Goal: Task Accomplishment & Management: Manage account settings

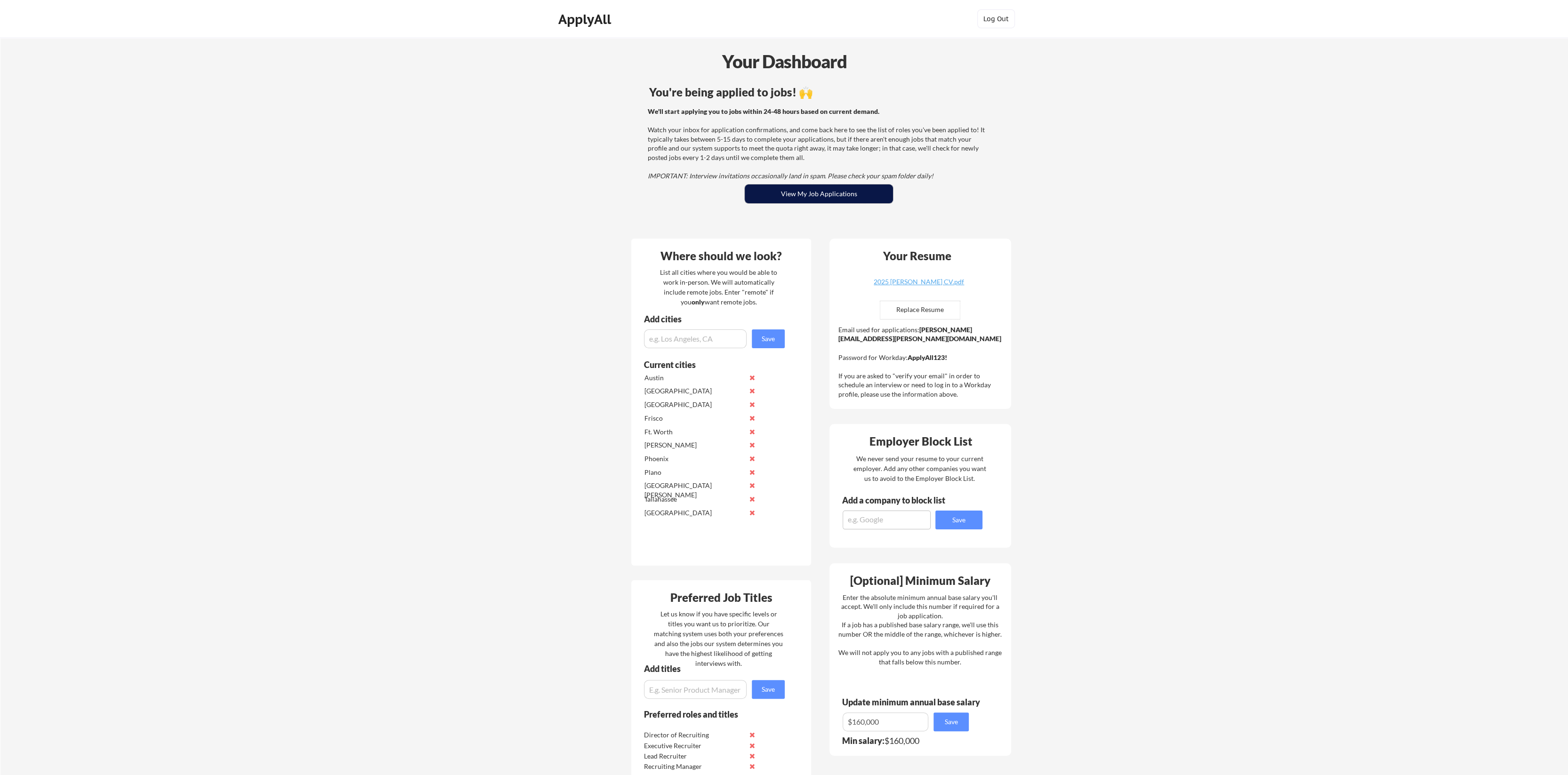
click at [801, 197] on button "View My Job Applications" at bounding box center [819, 193] width 148 height 19
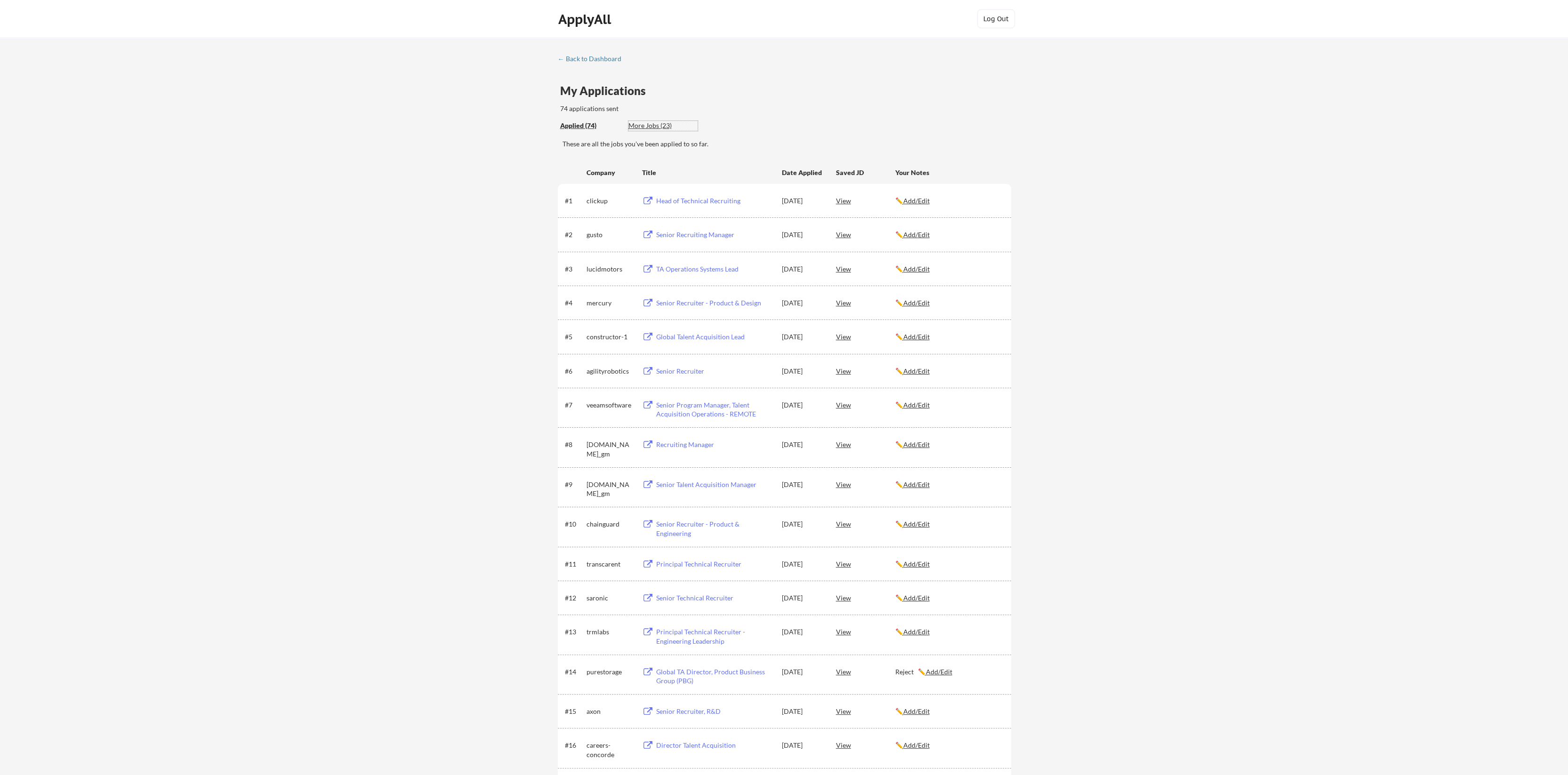
click at [648, 127] on div "More Jobs (23)" at bounding box center [662, 125] width 69 height 9
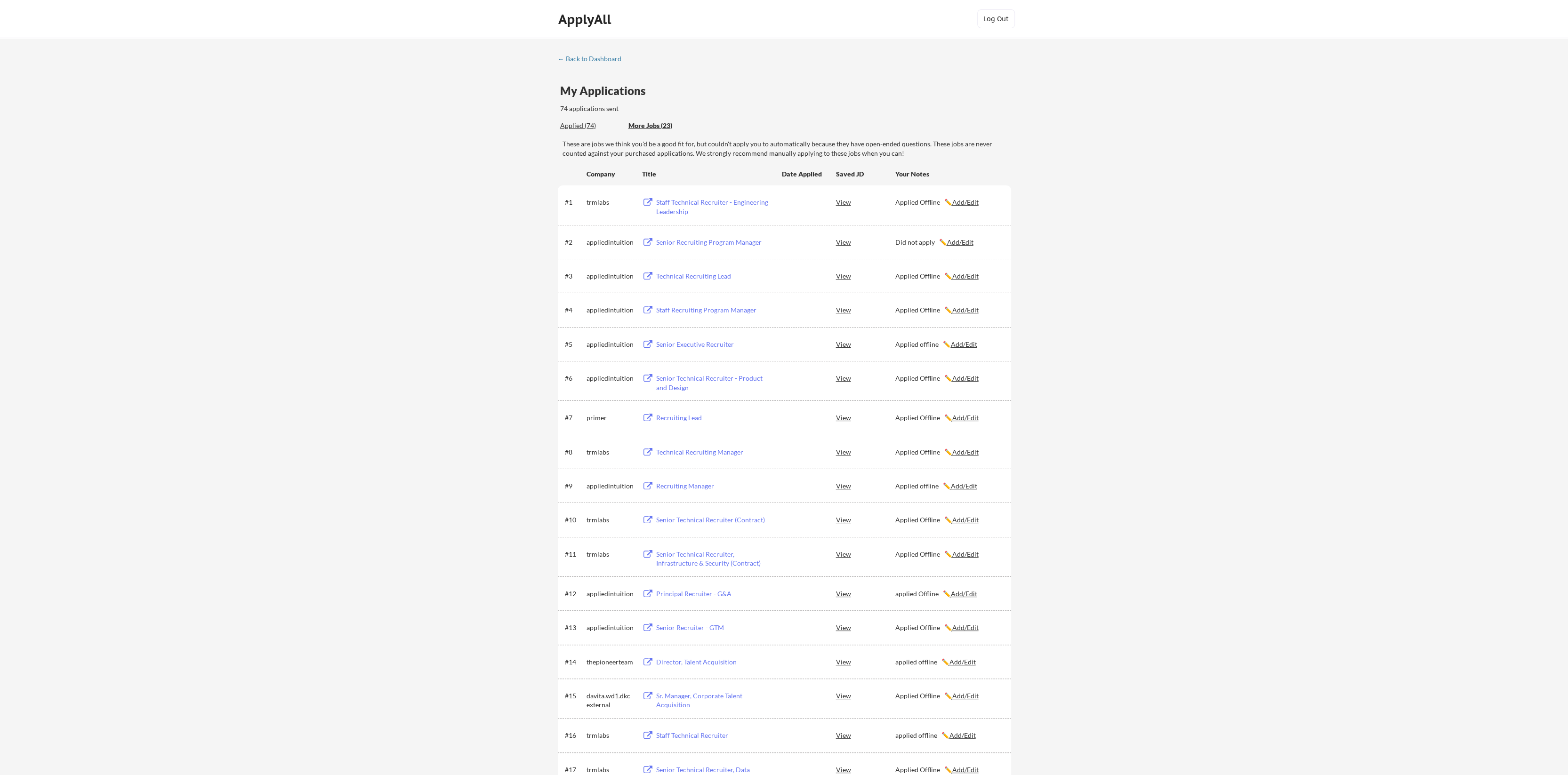
click at [571, 122] on div "Applied (74)" at bounding box center [591, 125] width 61 height 9
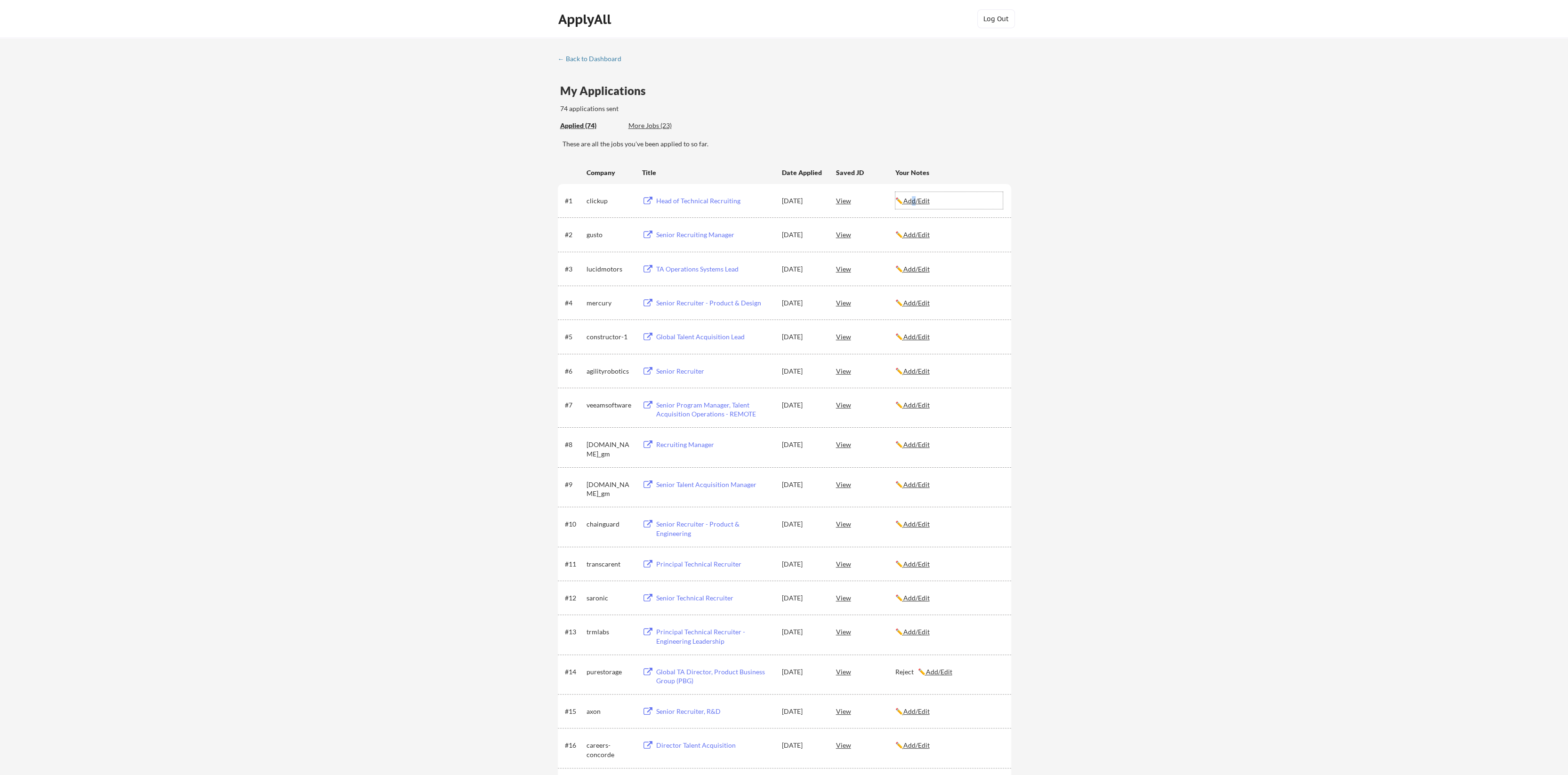
click at [918, 198] on u "Add/Edit" at bounding box center [916, 200] width 26 height 8
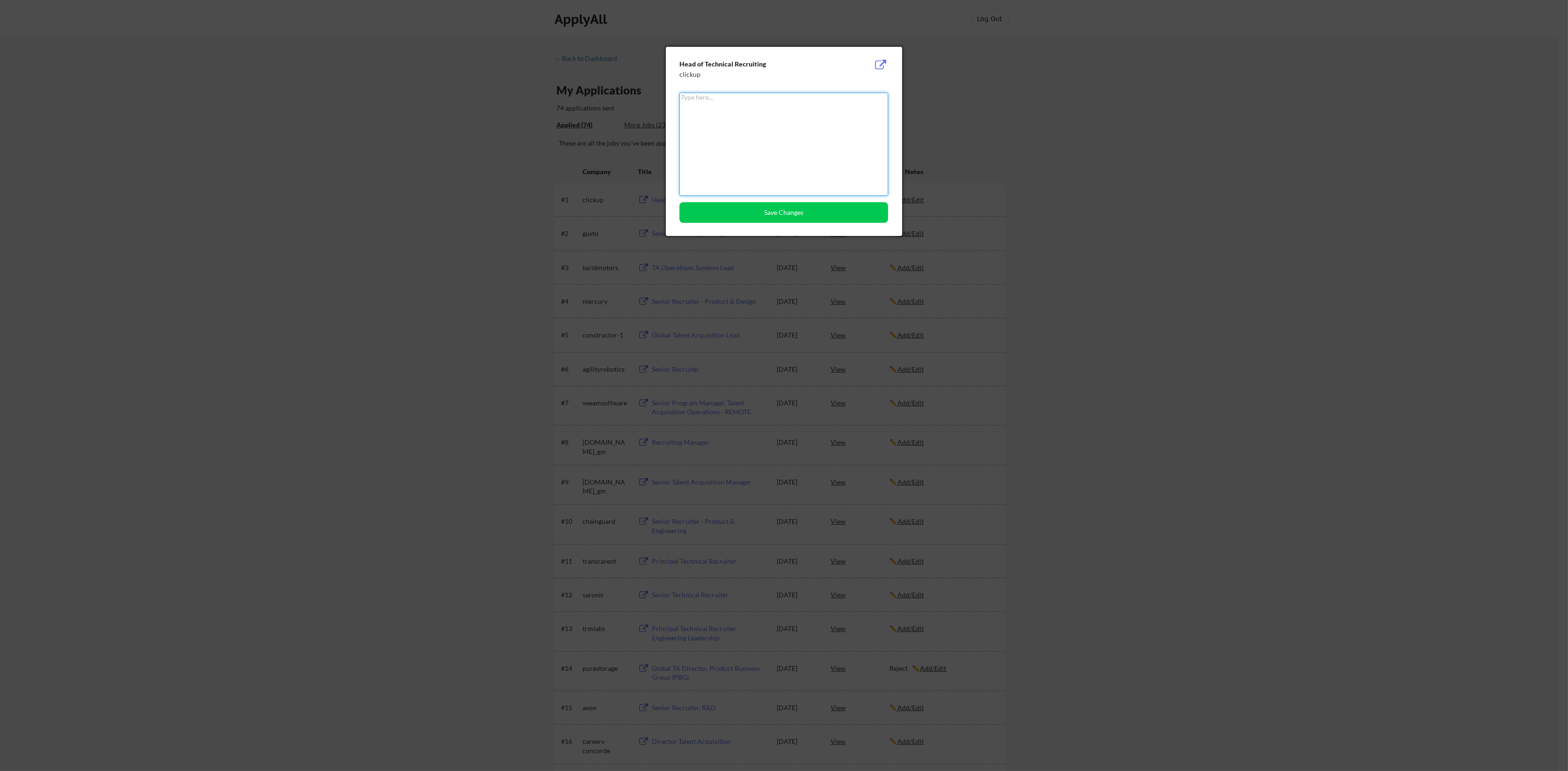
click at [786, 157] on textarea at bounding box center [783, 144] width 209 height 103
type textarea "Rejected"
click at [791, 223] on div "Head of Technical Recruiting clickup Rejected Save Changes" at bounding box center [784, 141] width 236 height 189
click at [792, 216] on button "Save Changes" at bounding box center [783, 213] width 209 height 21
